Goal: Task Accomplishment & Management: Manage account settings

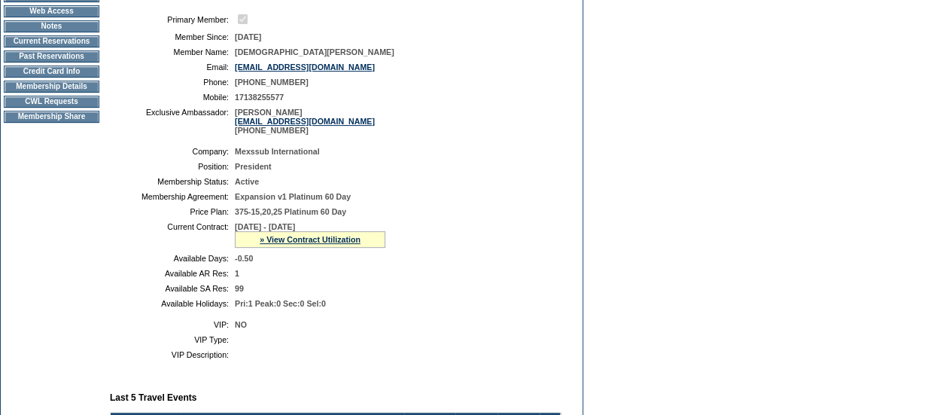
scroll to position [241, 0]
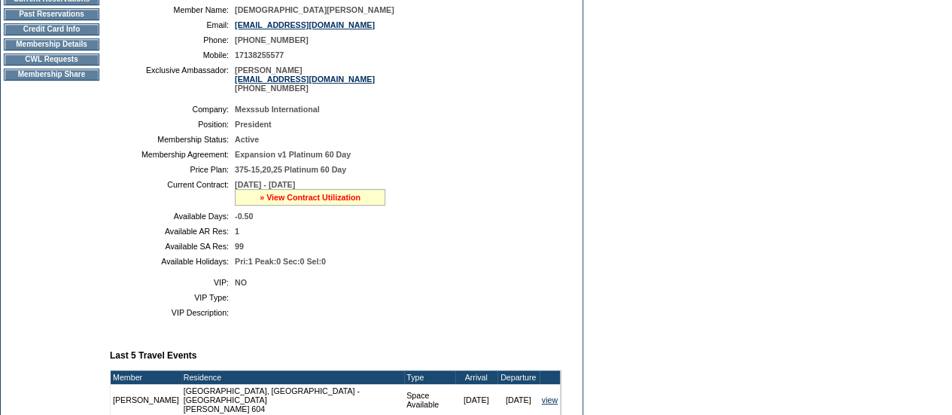
click at [319, 202] on link "» View Contract Utilization" at bounding box center [310, 197] width 101 height 9
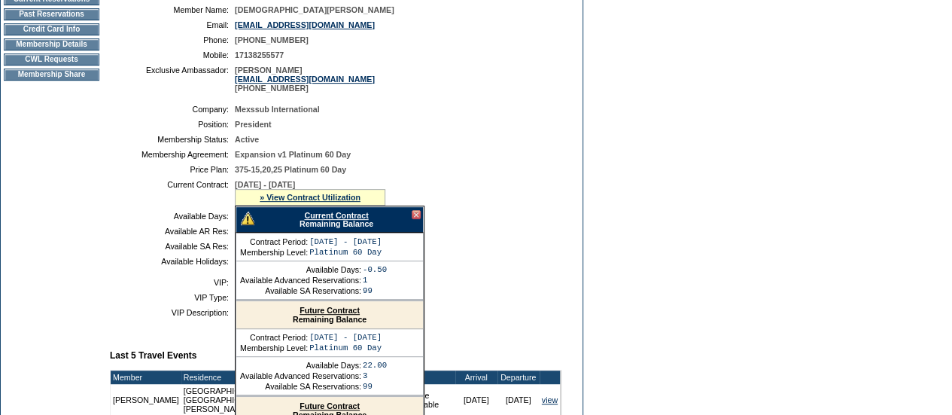
click at [307, 315] on link "Future Contract" at bounding box center [329, 309] width 60 height 9
click at [318, 315] on link "Future Contract" at bounding box center [329, 309] width 60 height 9
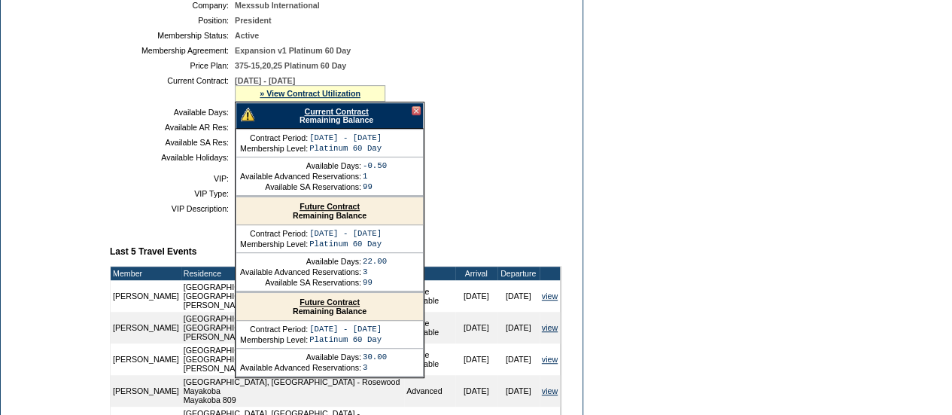
scroll to position [354, 0]
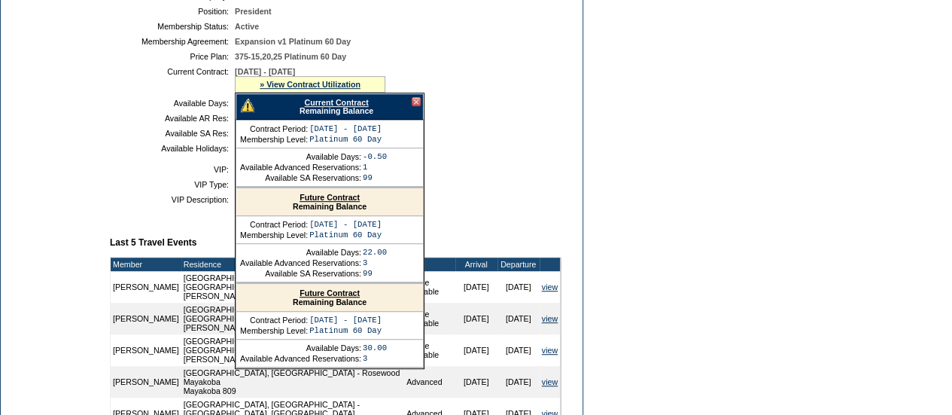
click at [333, 202] on link "Future Contract" at bounding box center [329, 197] width 60 height 9
click at [415, 103] on div "Current Contract Remaining Balance" at bounding box center [330, 106] width 188 height 26
click at [415, 106] on div at bounding box center [416, 101] width 9 height 9
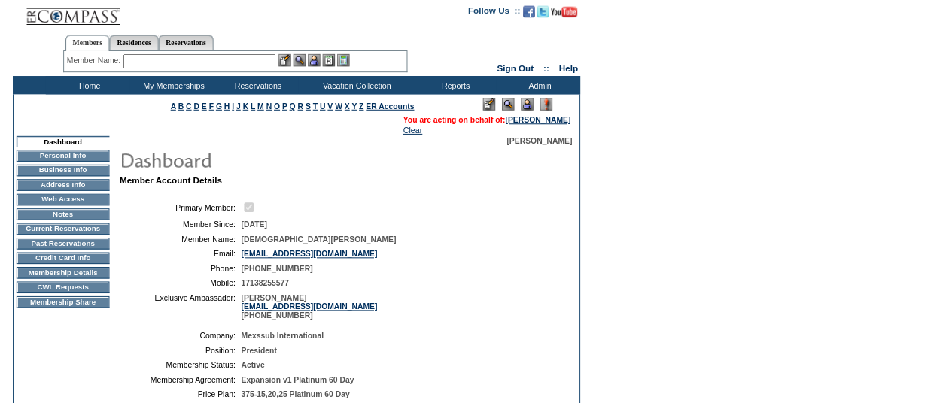
scroll to position [0, 0]
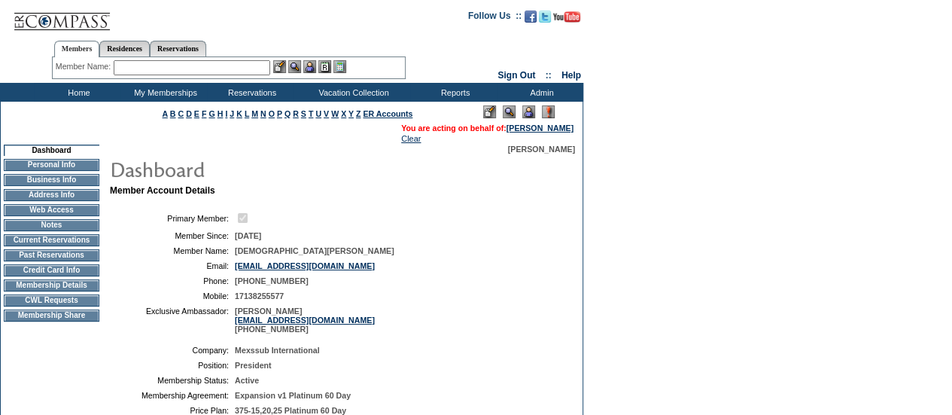
click at [161, 64] on input "text" at bounding box center [192, 67] width 157 height 15
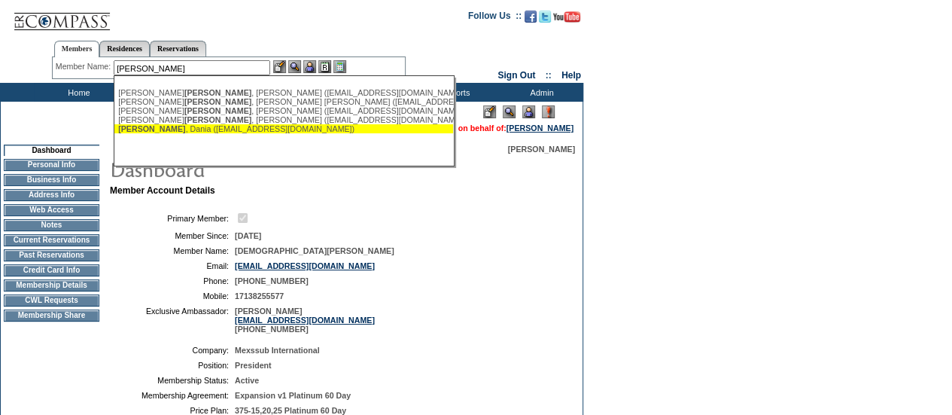
click at [209, 129] on div "Baltodano , Dania (dbaltodano@goldenlotus.co)" at bounding box center [283, 128] width 331 height 9
type input "Baltodano, Dania (dbaltodano@goldenlotus.co)"
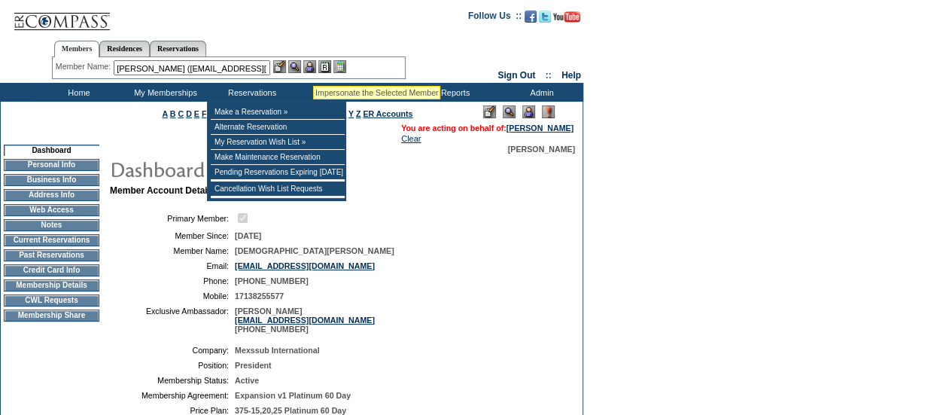
click at [313, 67] on img at bounding box center [309, 66] width 13 height 13
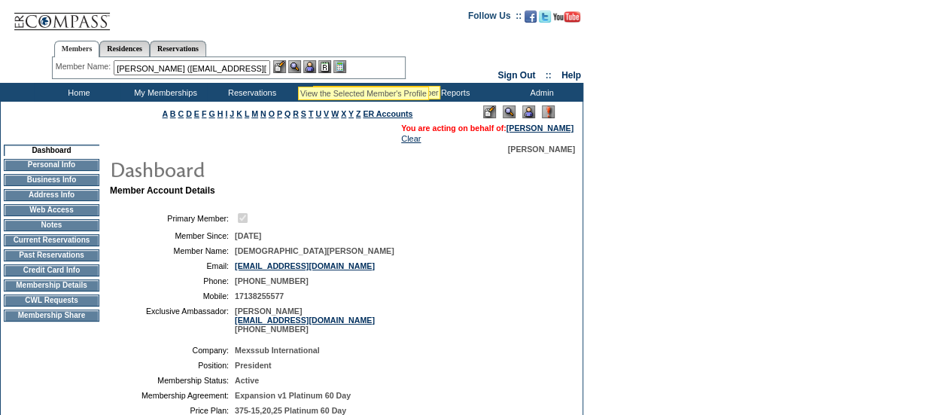
click at [298, 67] on img at bounding box center [294, 66] width 13 height 13
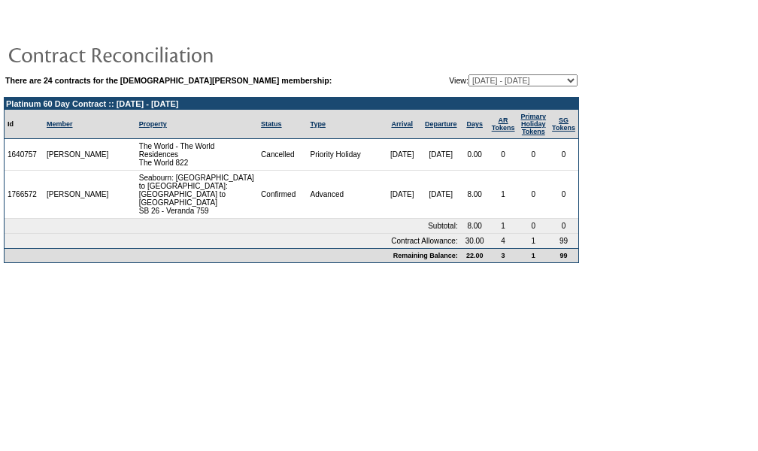
click at [570, 81] on select "[DATE] - [DATE] [DATE] - [DATE] [DATE] - [DATE] [DATE] - [DATE] [DATE] - [DATE]…" at bounding box center [523, 80] width 109 height 12
select select "34305"
click at [469, 74] on select "12/15/04 - 01/31/06 02/01/06 - 01/31/07 02/01/07 - 01/31/08 02/01/08 - 01/31/09…" at bounding box center [523, 80] width 109 height 12
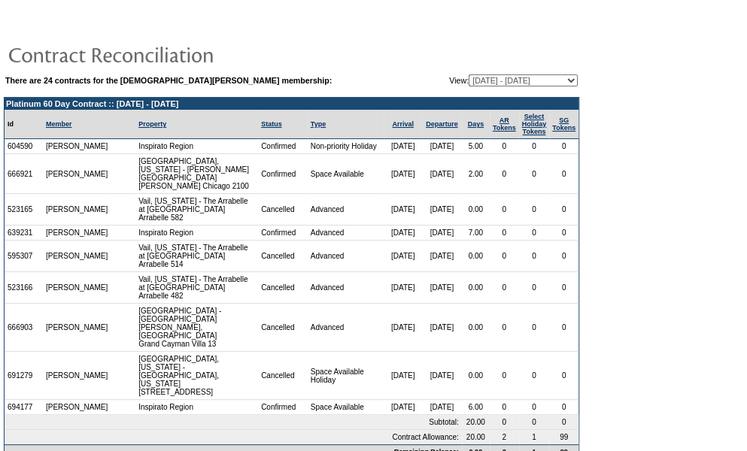
click at [573, 78] on select "12/15/04 - 01/31/06 02/01/06 - 01/31/07 02/01/07 - 01/31/08 02/01/08 - 01/31/09…" at bounding box center [523, 80] width 109 height 12
select select "157176"
click at [469, 74] on select "12/15/04 - 01/31/06 02/01/06 - 01/31/07 02/01/07 - 01/31/08 02/01/08 - 01/31/09…" at bounding box center [523, 80] width 109 height 12
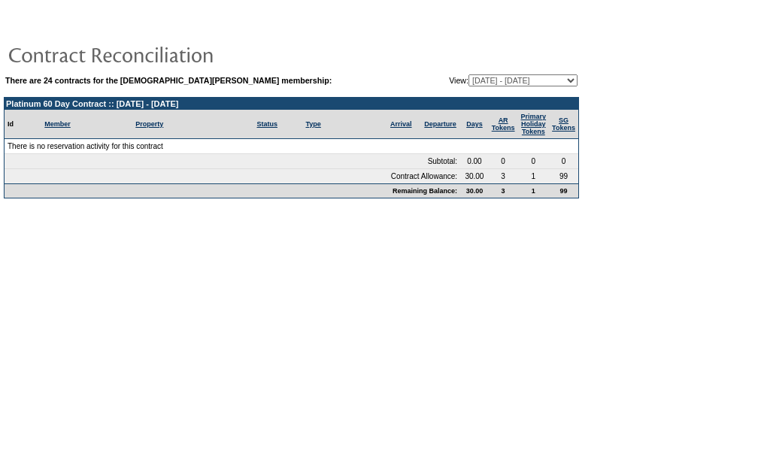
drag, startPoint x: 0, startPoint y: 0, endPoint x: 568, endPoint y: 339, distance: 661.4
click at [568, 339] on body "There are 24 contracts for the [DEMOGRAPHIC_DATA][PERSON_NAME] membership: View…" at bounding box center [379, 221] width 758 height 443
